Goal: Task Accomplishment & Management: Complete application form

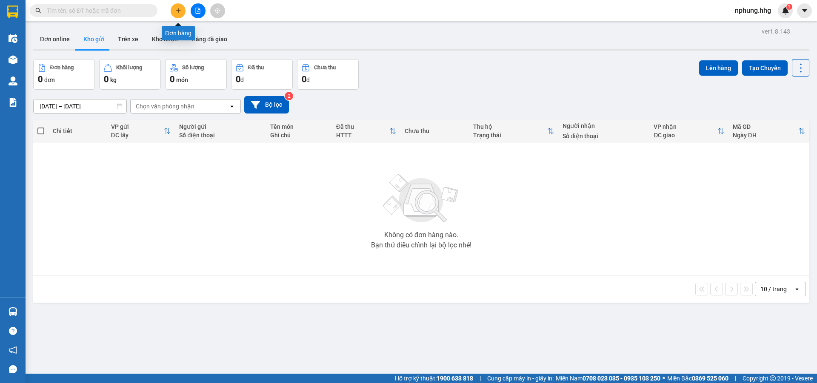
click at [177, 12] on icon "plus" at bounding box center [178, 11] width 6 height 6
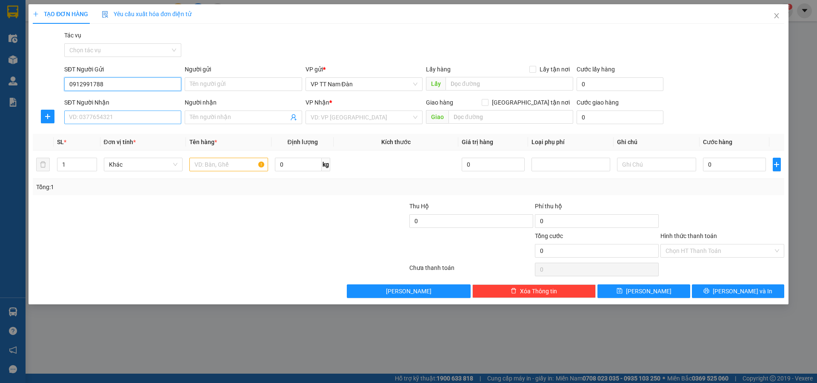
type input "0912991788"
drag, startPoint x: 129, startPoint y: 119, endPoint x: 140, endPoint y: 121, distance: 10.4
click at [131, 120] on input "SĐT Người Nhận" at bounding box center [122, 118] width 117 height 14
type input "0925809769"
click at [366, 117] on input "search" at bounding box center [361, 117] width 101 height 13
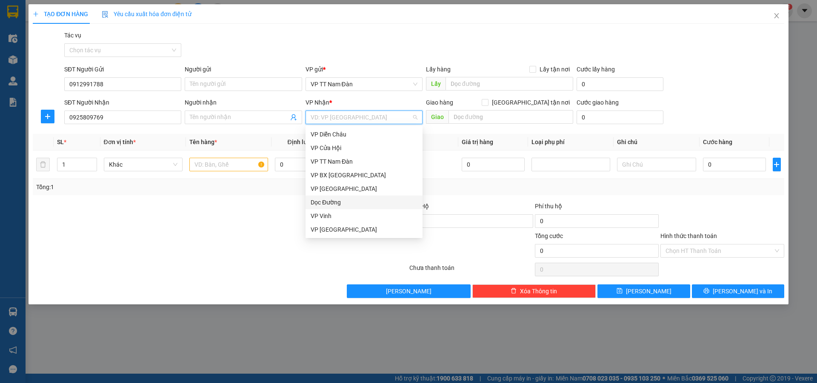
click at [336, 202] on div "Dọc Đường" at bounding box center [364, 202] width 107 height 9
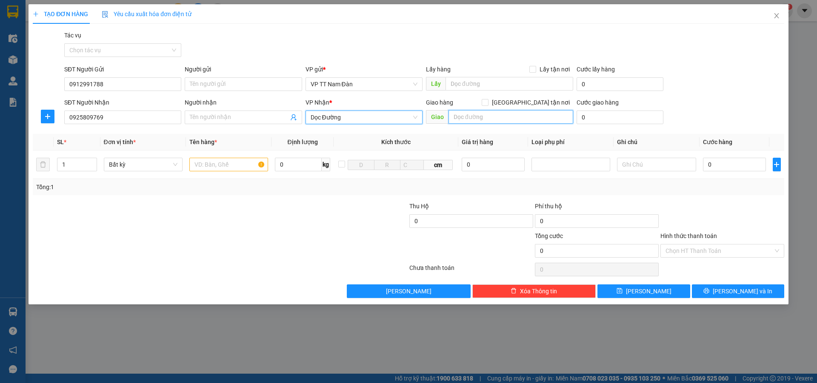
click at [495, 114] on input "text" at bounding box center [511, 117] width 125 height 14
type input "n3-tứ câu-q.nam"
click at [240, 166] on input "text" at bounding box center [228, 165] width 79 height 14
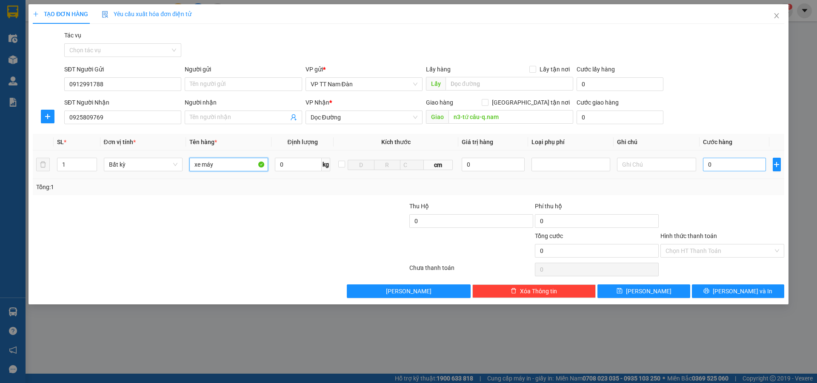
type input "xe máy"
click at [720, 162] on input "0" at bounding box center [734, 165] width 63 height 14
type input "5"
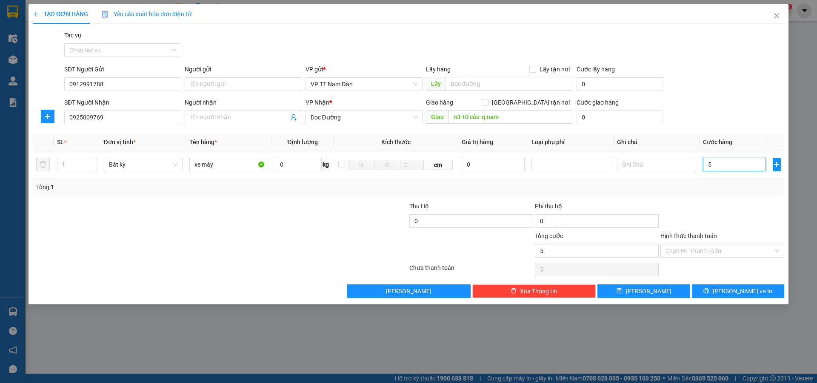
type input "55"
type input "550"
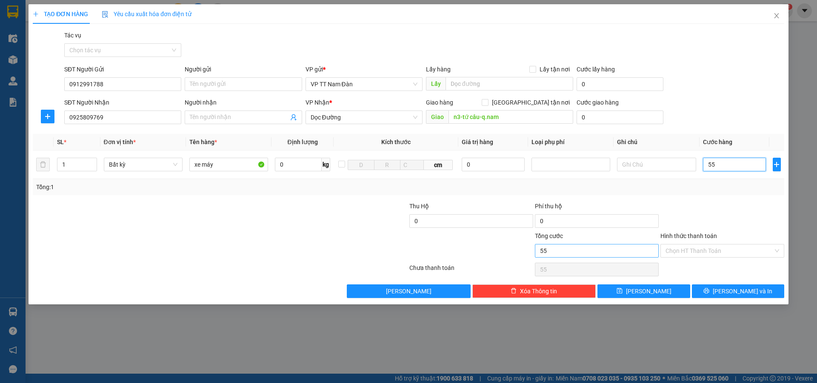
type input "550"
click at [713, 253] on input "Hình thức thanh toán" at bounding box center [720, 251] width 108 height 13
type input "550.000"
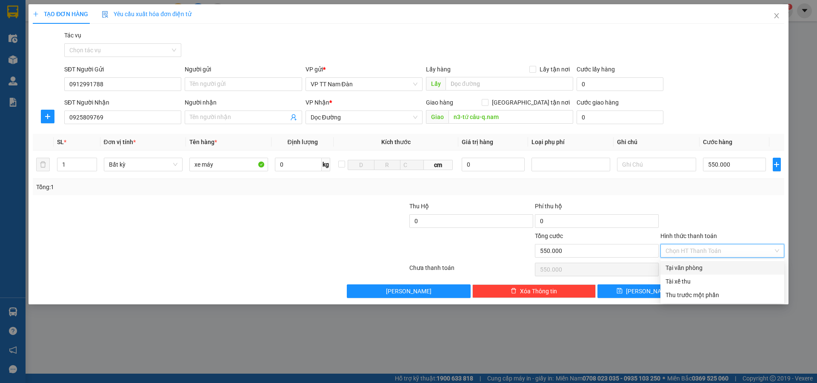
click at [690, 267] on div "Tại văn phòng" at bounding box center [723, 267] width 114 height 9
type input "0"
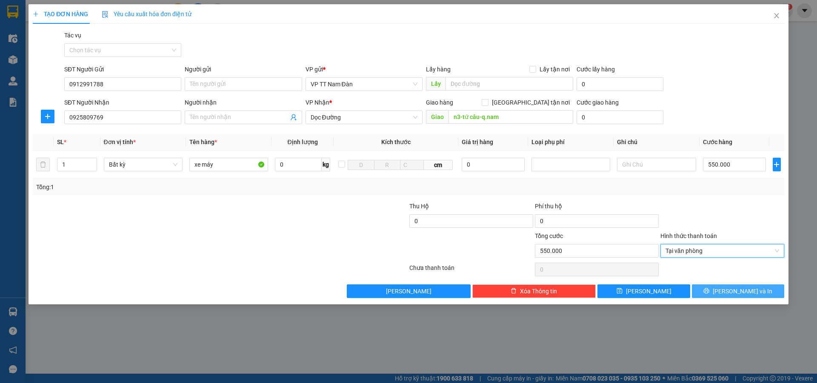
click at [741, 291] on span "[PERSON_NAME] và In" at bounding box center [743, 291] width 60 height 9
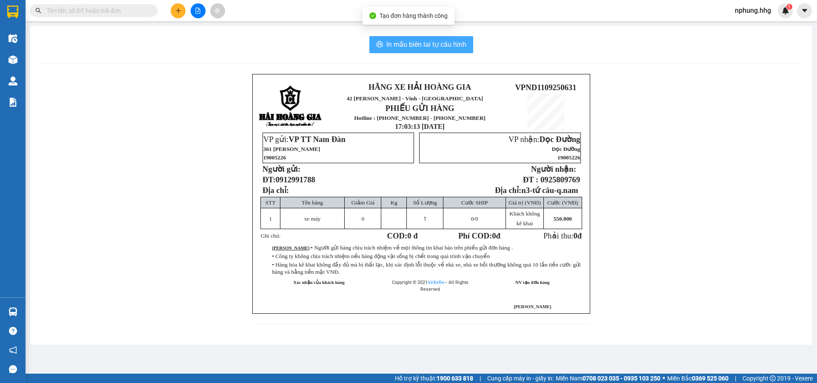
click at [423, 46] on span "In mẫu biên lai tự cấu hình" at bounding box center [426, 44] width 80 height 11
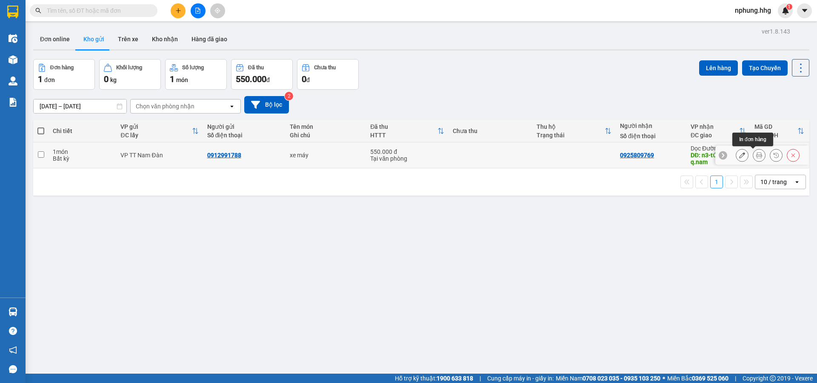
click at [756, 156] on icon at bounding box center [759, 155] width 6 height 6
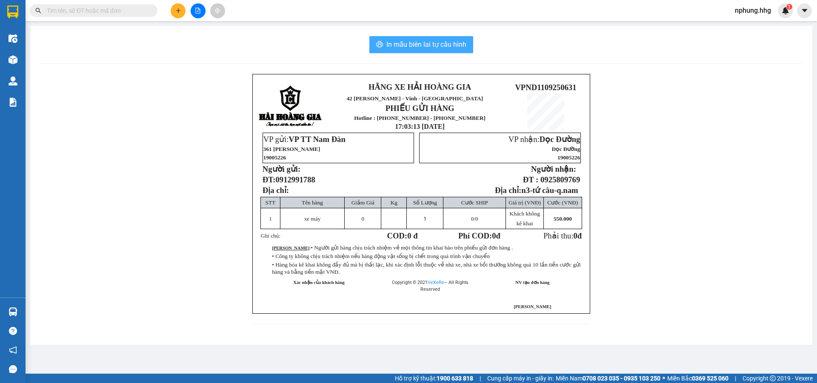
click at [426, 45] on span "In mẫu biên lai tự cấu hình" at bounding box center [426, 44] width 80 height 11
